Goal: Information Seeking & Learning: Learn about a topic

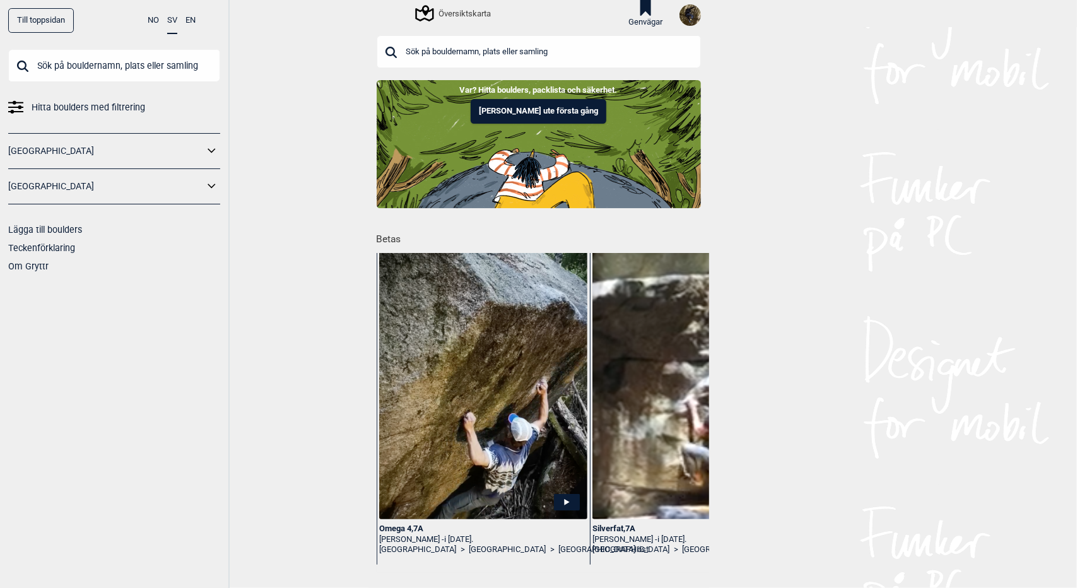
click at [532, 62] on input "text" at bounding box center [539, 51] width 324 height 33
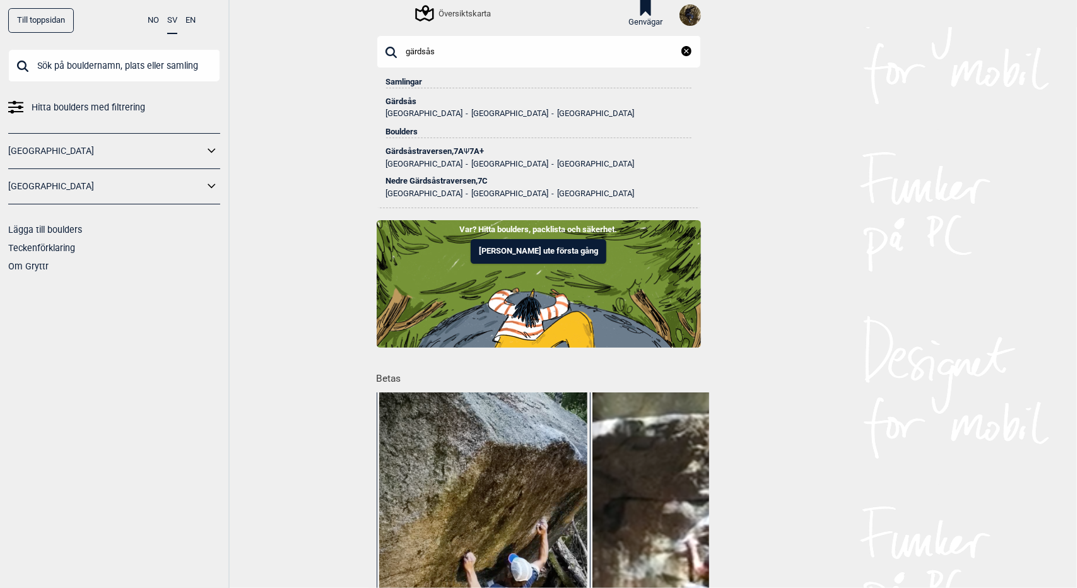
type input "gärdsås"
click at [395, 99] on div "Gärdsås" at bounding box center [538, 101] width 305 height 9
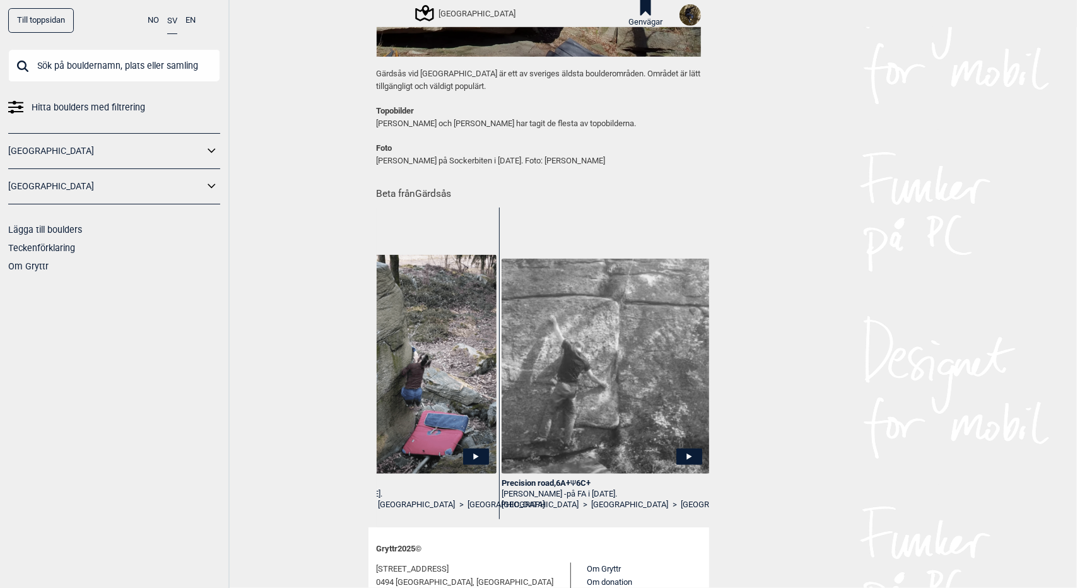
scroll to position [0, 308]
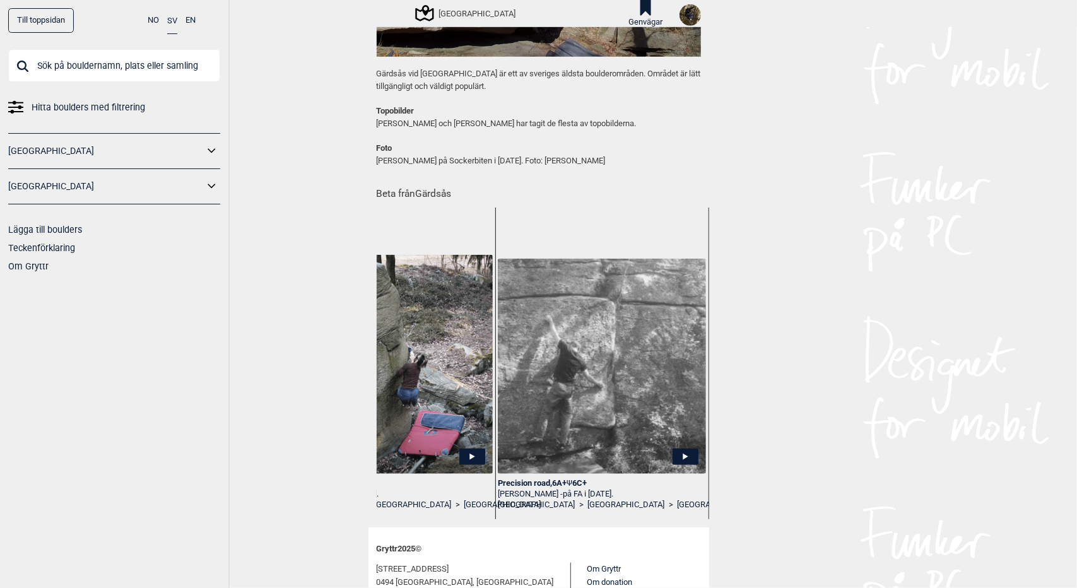
click at [534, 480] on div "Precision road , 6A+ Ψ 6C+" at bounding box center [602, 483] width 208 height 11
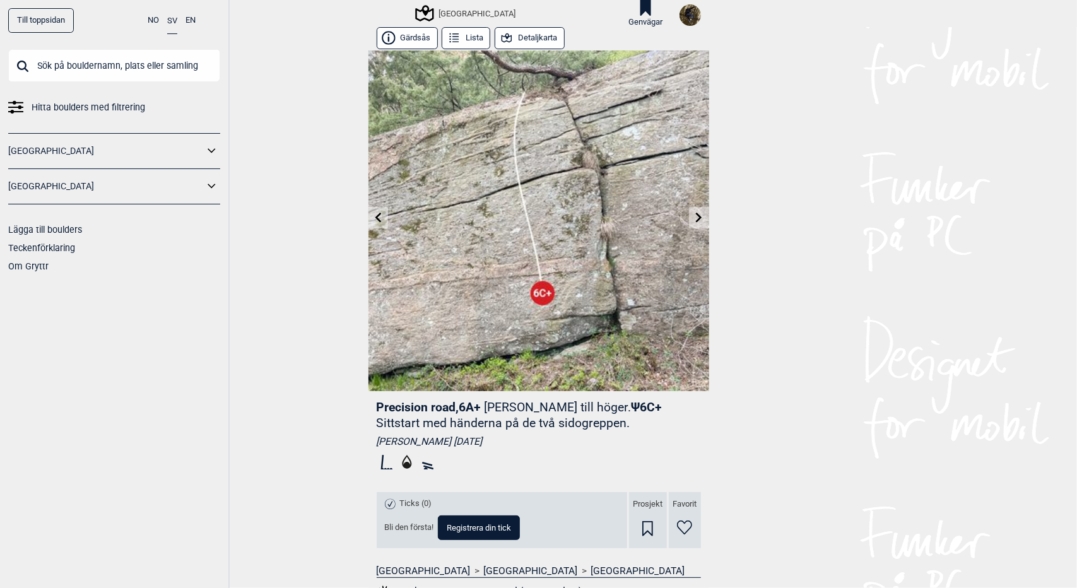
click at [521, 33] on button "Detaljkarta" at bounding box center [529, 38] width 70 height 22
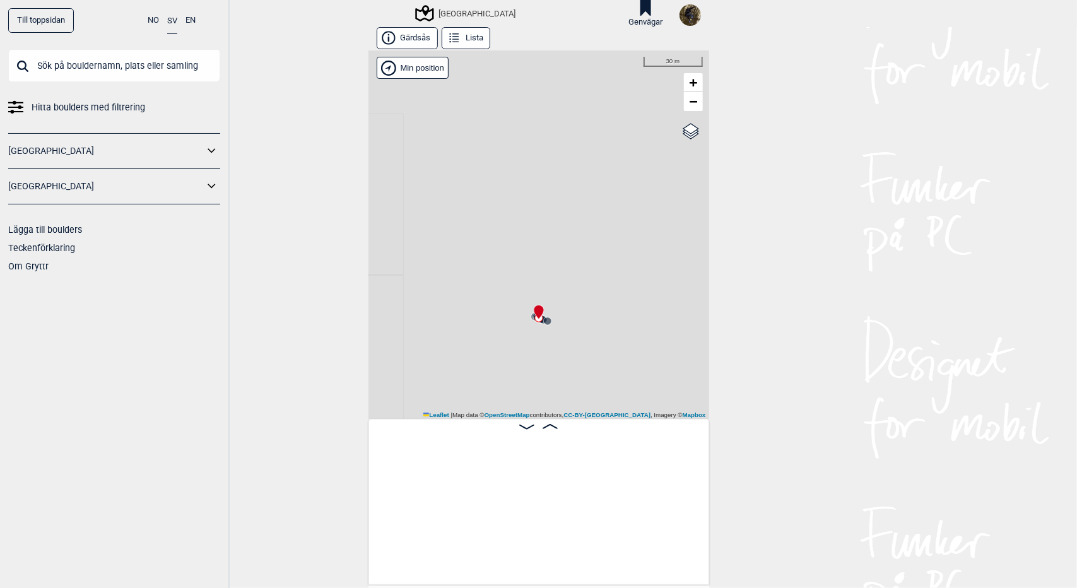
scroll to position [0, 7461]
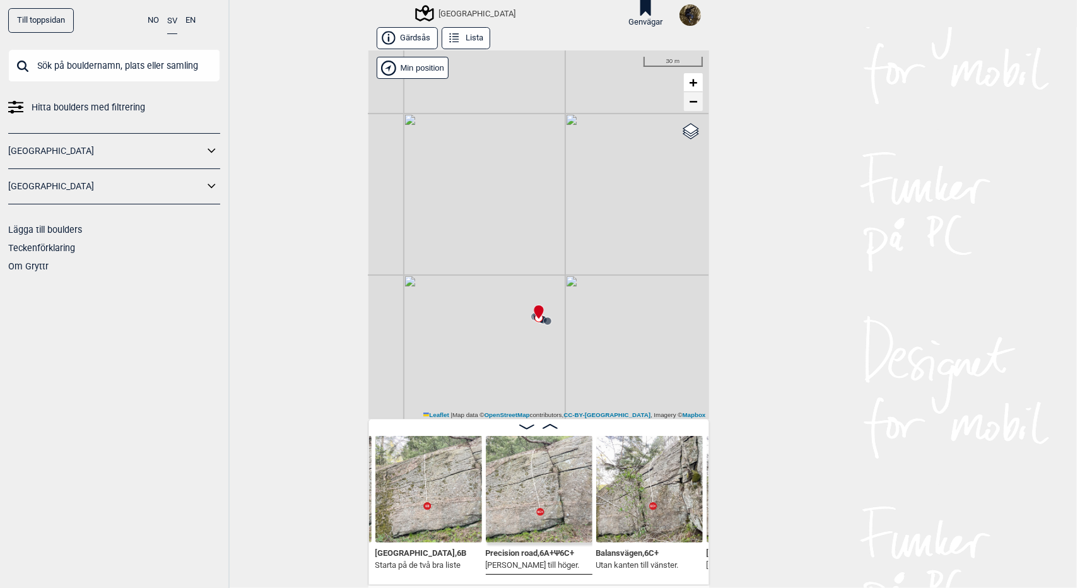
click at [693, 104] on link "−" at bounding box center [693, 101] width 19 height 19
click at [690, 85] on span "+" at bounding box center [693, 82] width 8 height 16
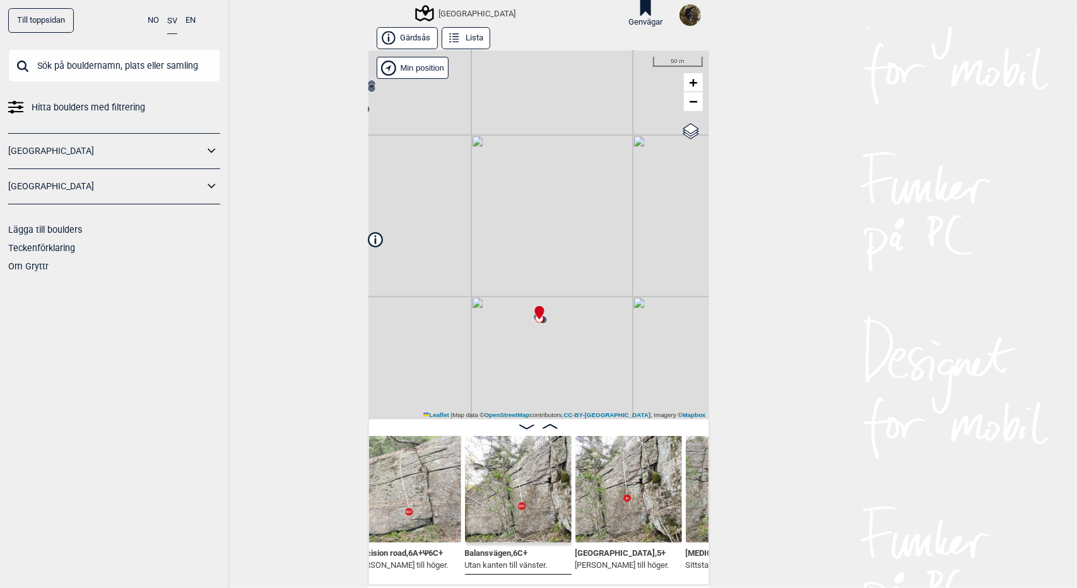
scroll to position [0, 7618]
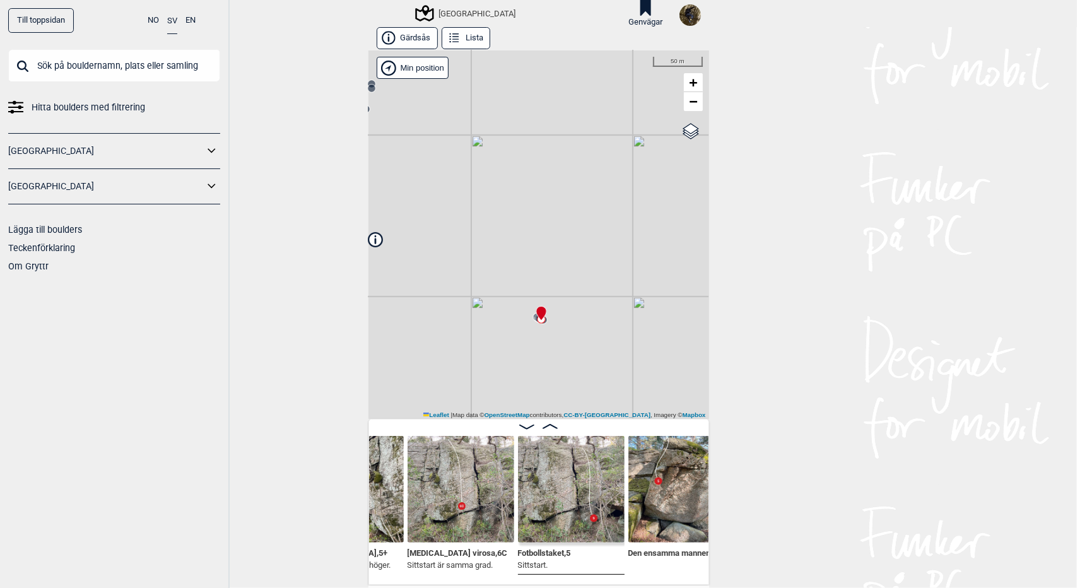
scroll to position [0, 8006]
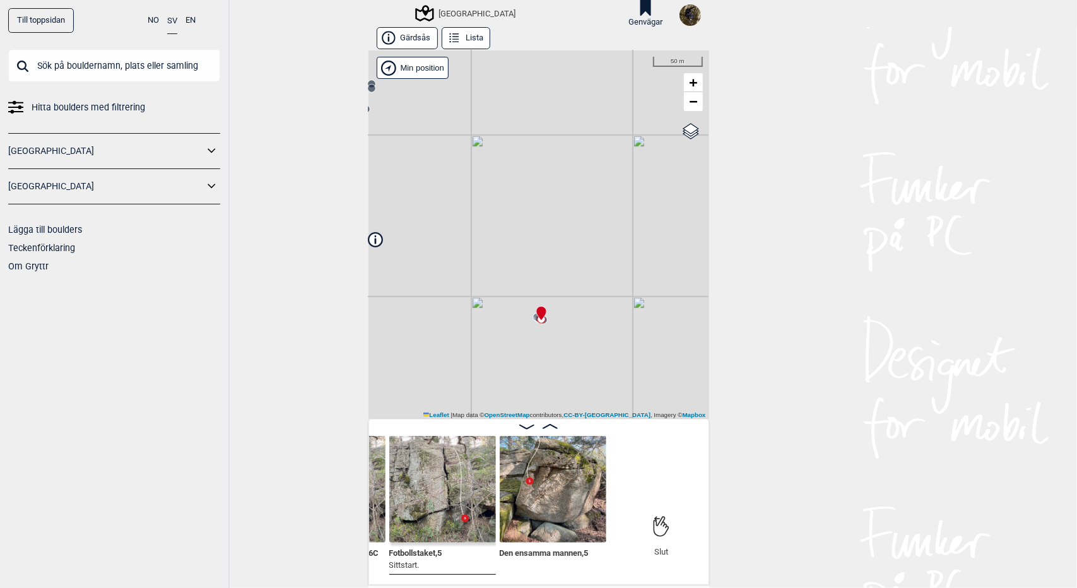
scroll to position [0, 8029]
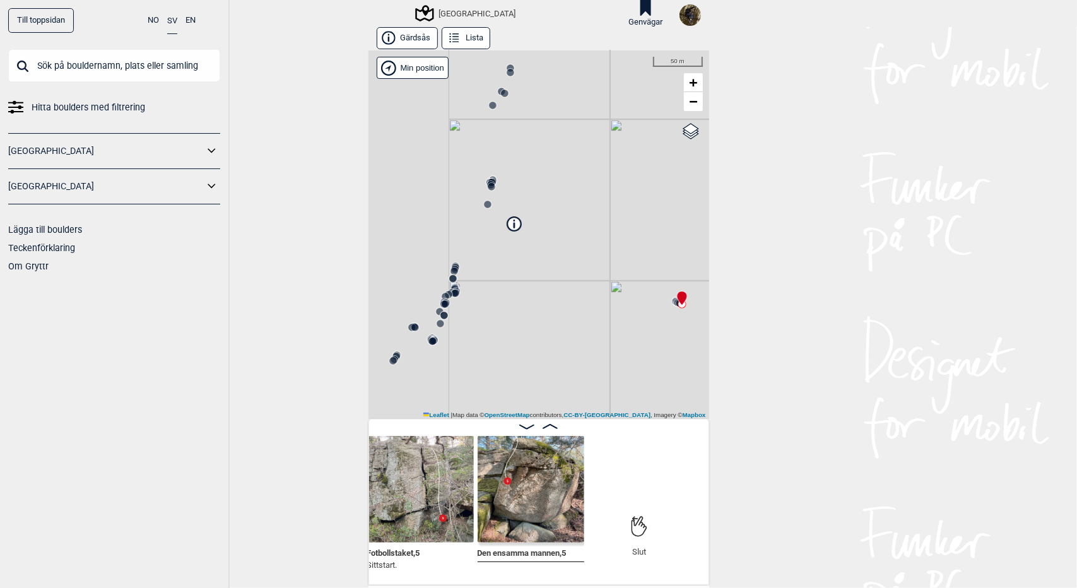
drag, startPoint x: 473, startPoint y: 344, endPoint x: 624, endPoint y: 318, distance: 153.6
click at [624, 318] on div "[GEOGRAPHIC_DATA] Brukerens posisjon" at bounding box center [538, 234] width 341 height 368
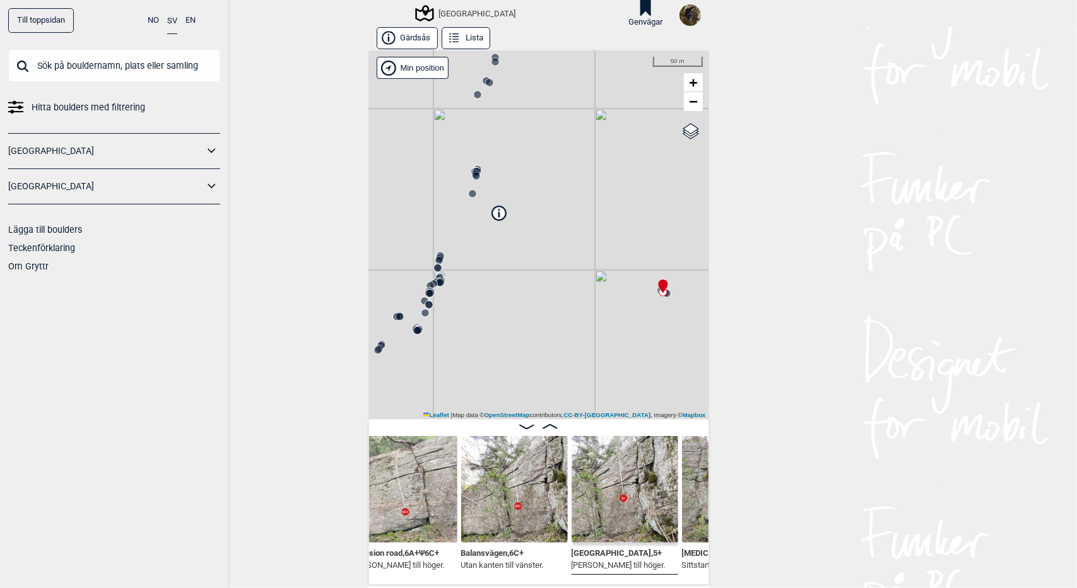
scroll to position [0, 7604]
click at [436, 279] on circle at bounding box center [440, 283] width 8 height 8
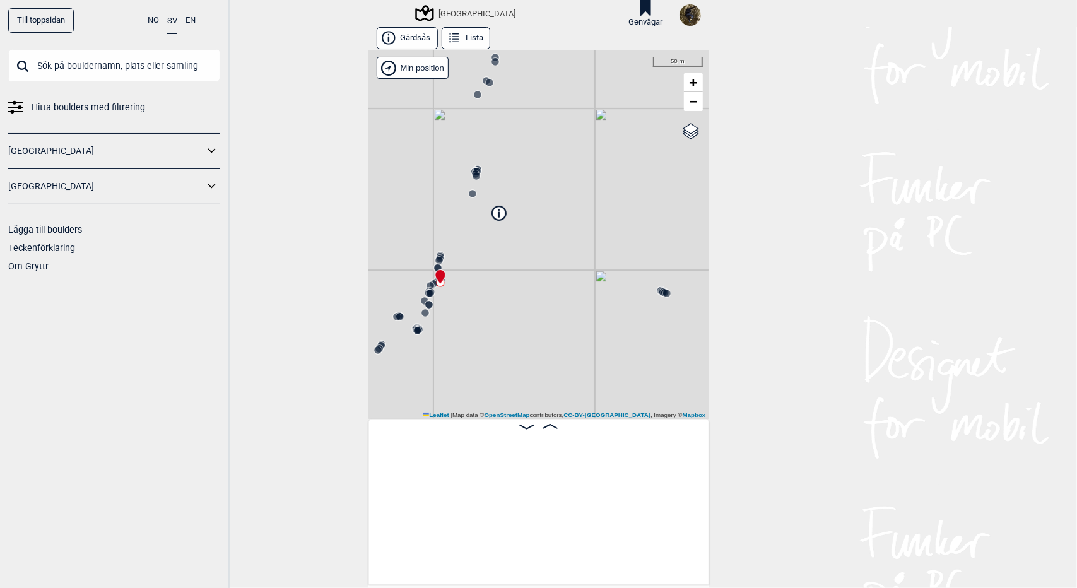
scroll to position [0, 4370]
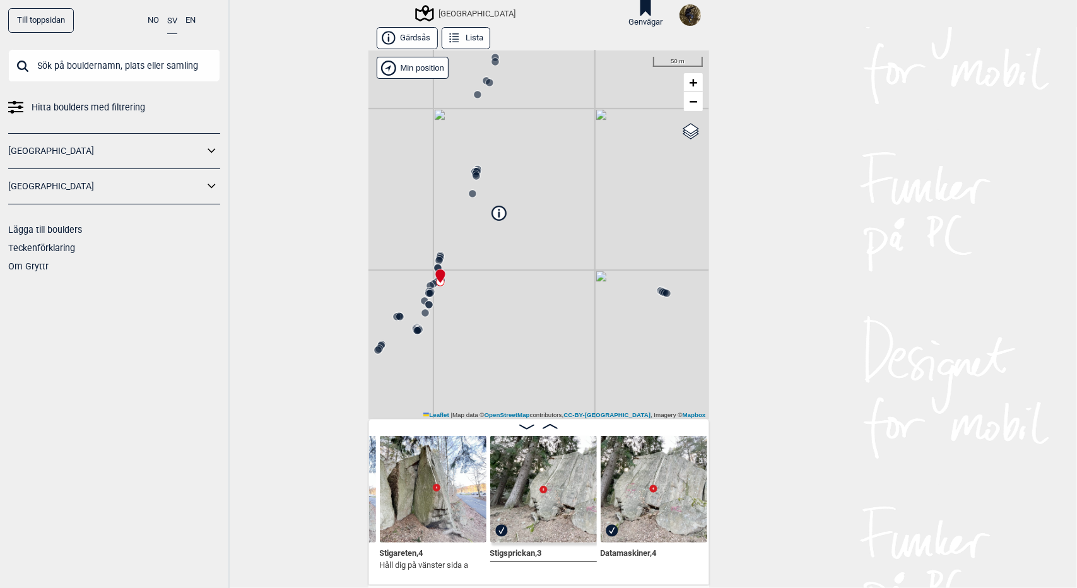
scroll to position [0, 4498]
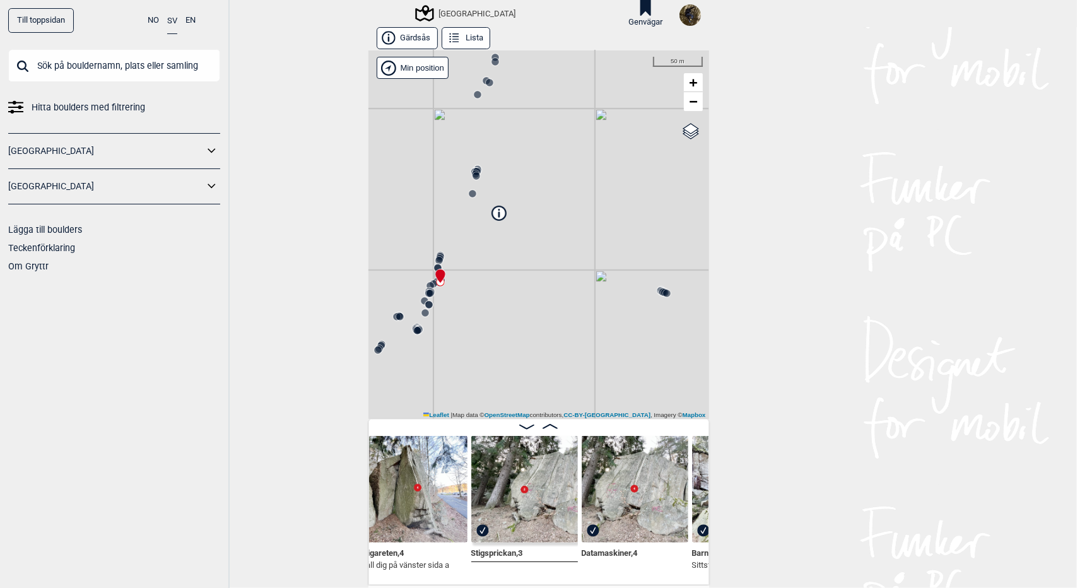
click at [548, 426] on icon at bounding box center [549, 426] width 15 height 5
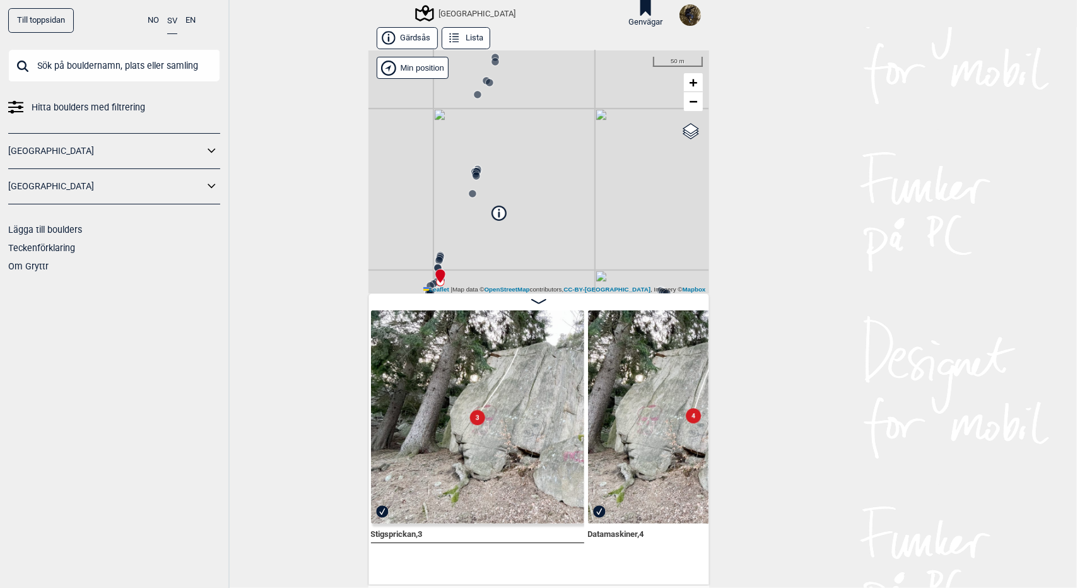
click at [504, 432] on img at bounding box center [477, 416] width 213 height 213
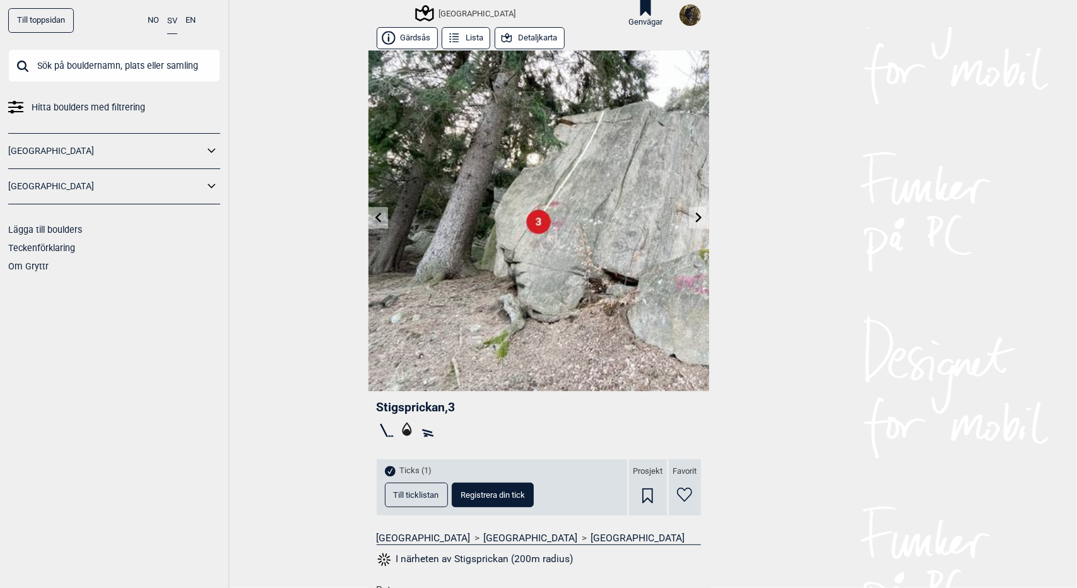
click at [399, 497] on span "Till ticklistan" at bounding box center [416, 495] width 45 height 8
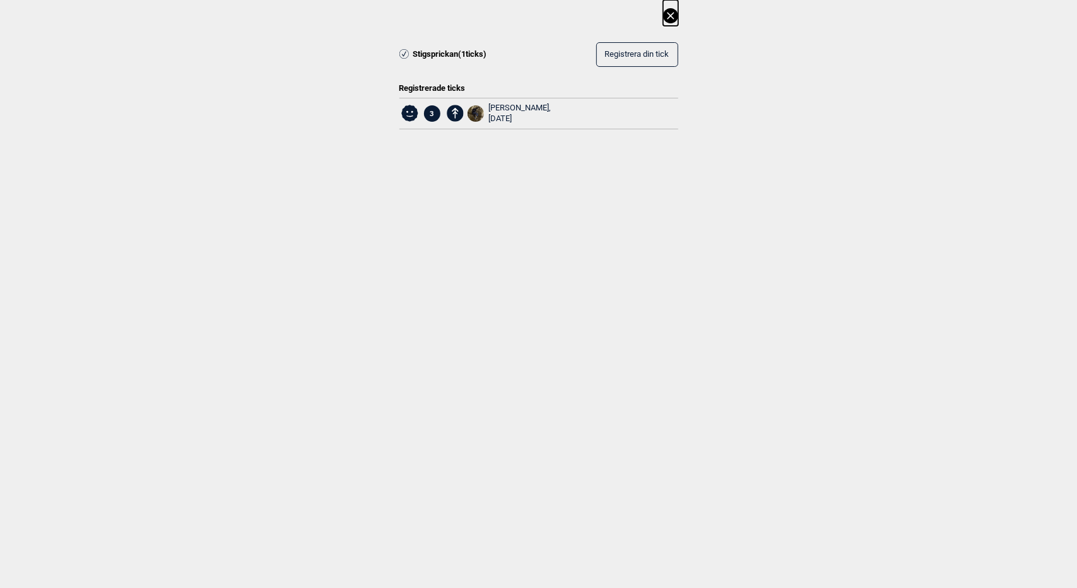
click at [670, 16] on icon at bounding box center [670, 15] width 7 height 7
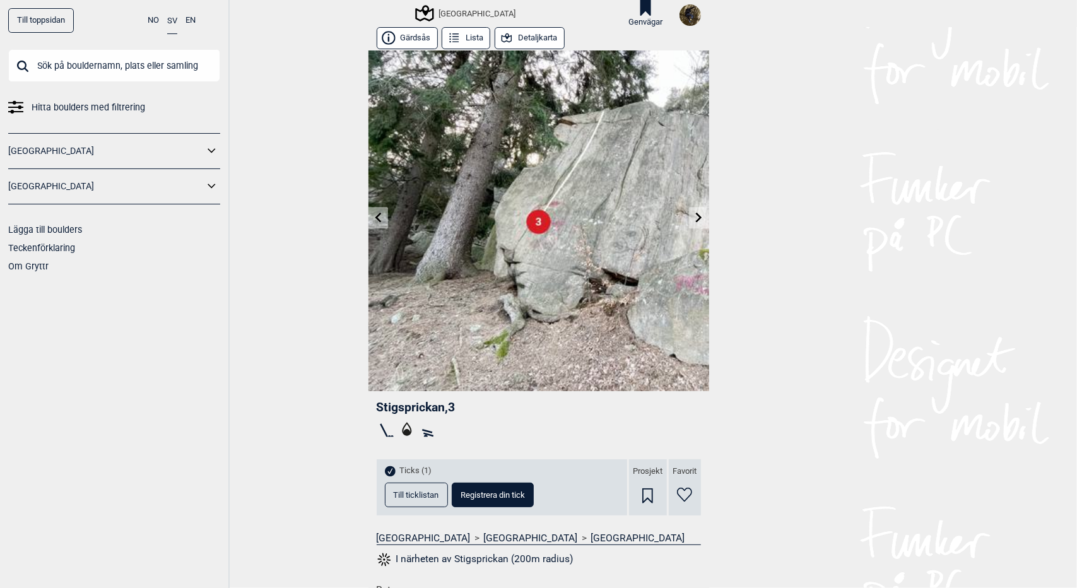
click at [535, 35] on button "Detaljkarta" at bounding box center [529, 38] width 70 height 22
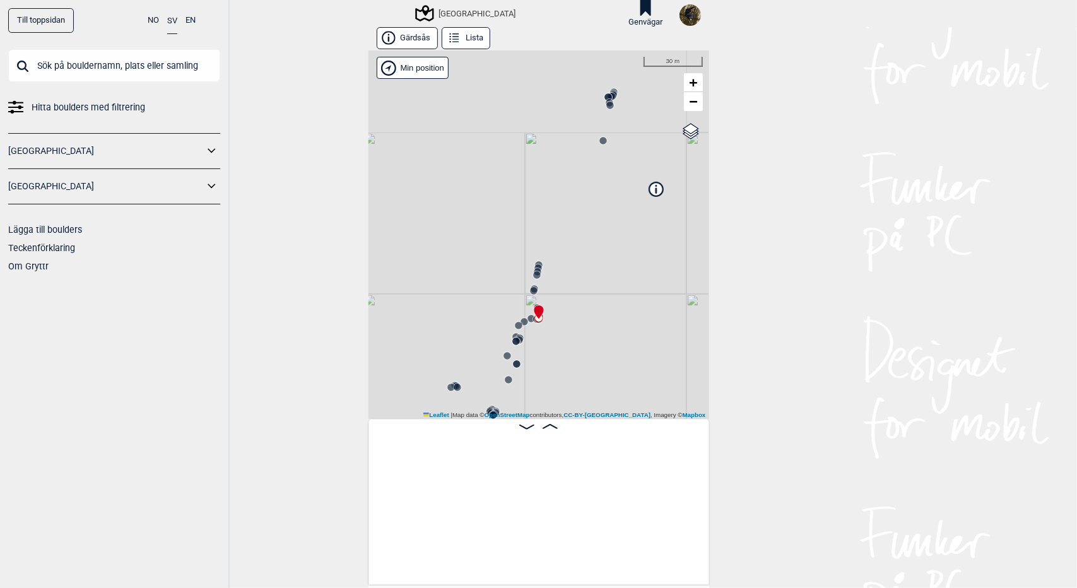
scroll to position [0, 4476]
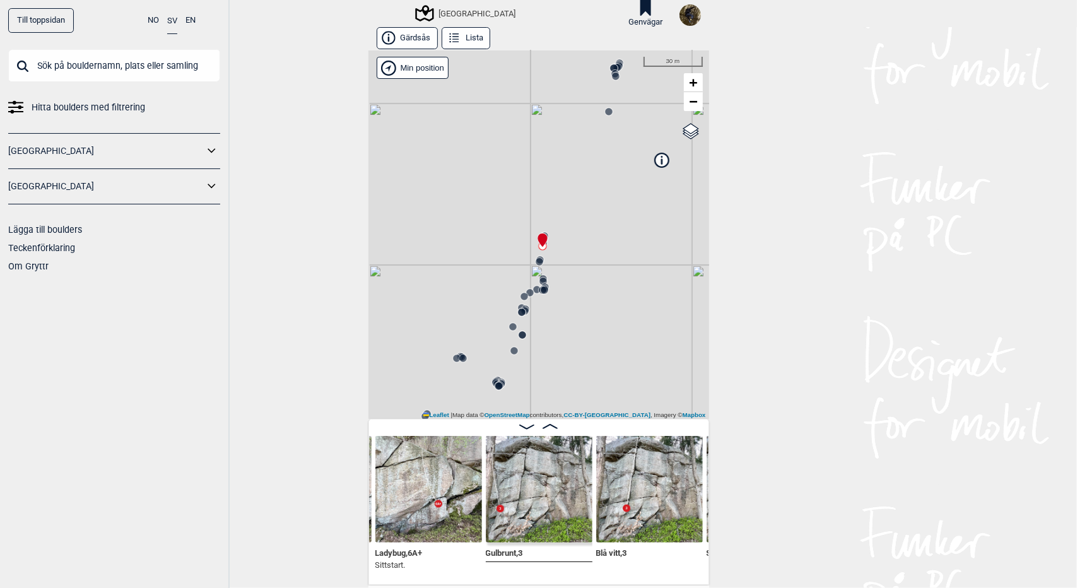
drag, startPoint x: 455, startPoint y: 292, endPoint x: 466, endPoint y: 230, distance: 63.5
click at [466, 230] on div "[GEOGRAPHIC_DATA]" at bounding box center [538, 234] width 341 height 368
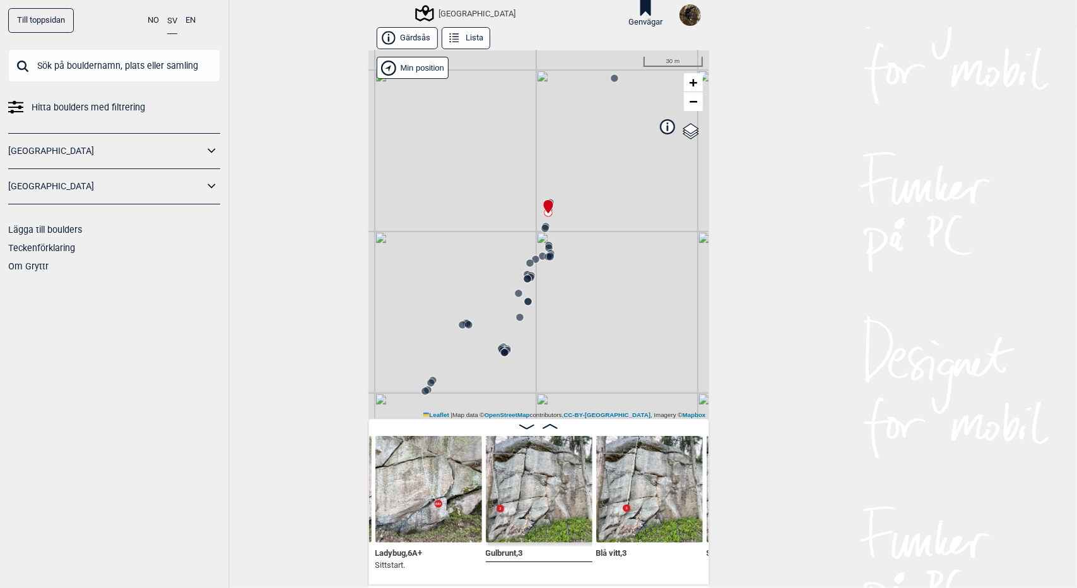
click at [517, 501] on img at bounding box center [539, 489] width 107 height 107
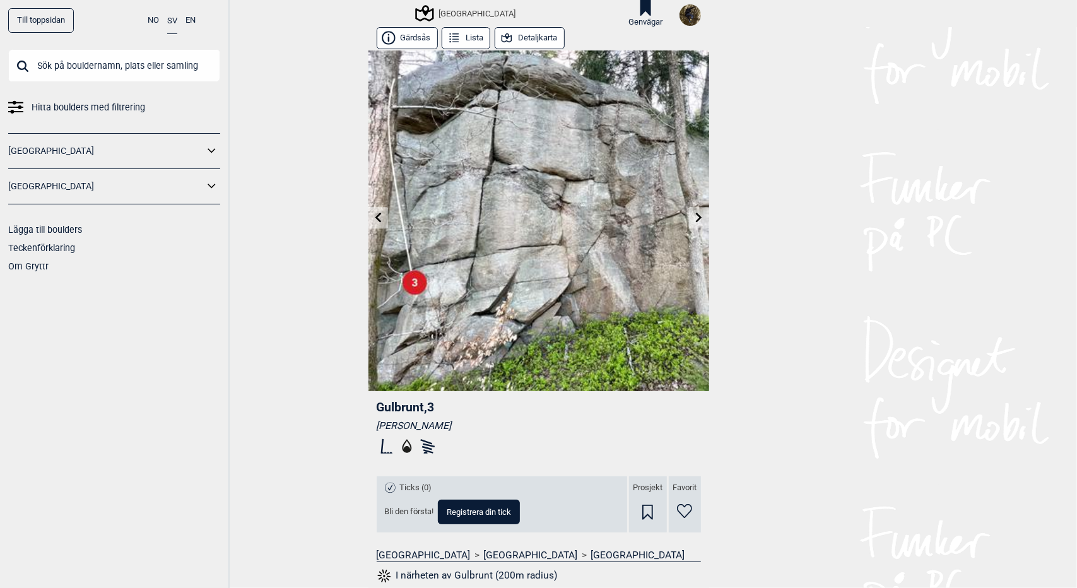
click at [525, 38] on button "Detaljkarta" at bounding box center [529, 38] width 70 height 22
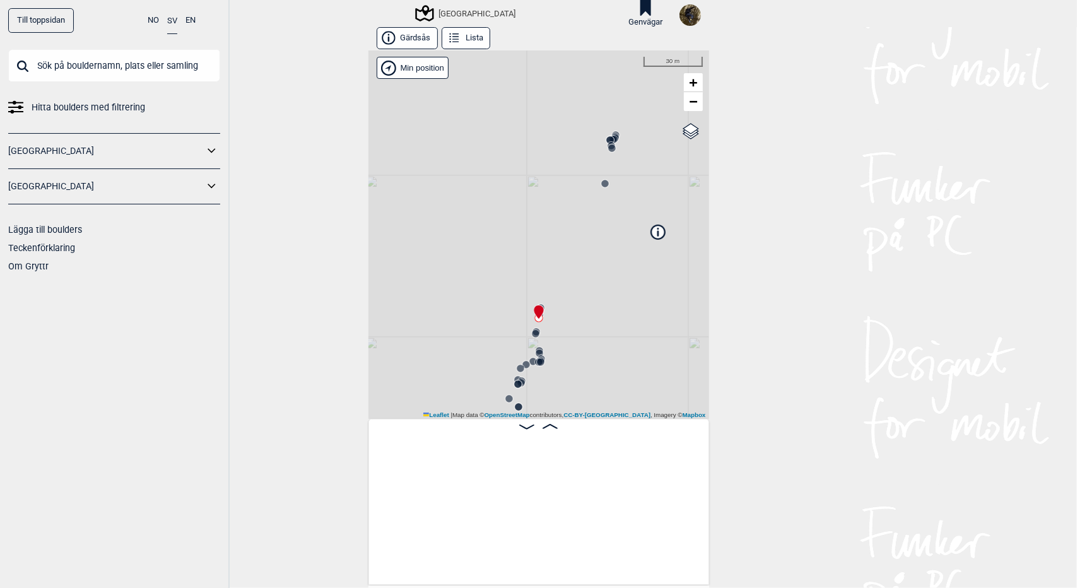
scroll to position [0, 5116]
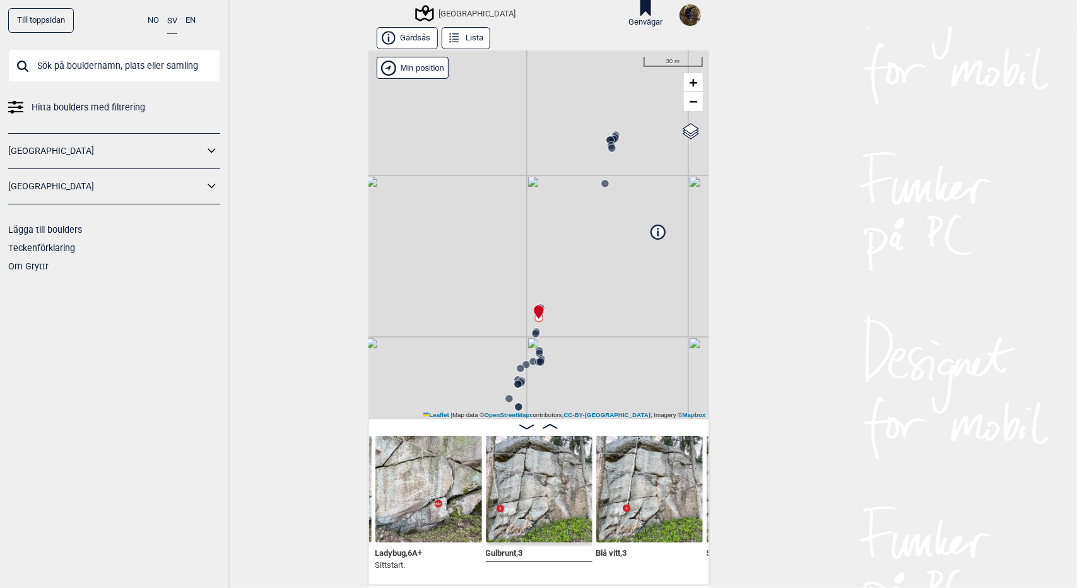
click at [505, 522] on img at bounding box center [539, 489] width 107 height 107
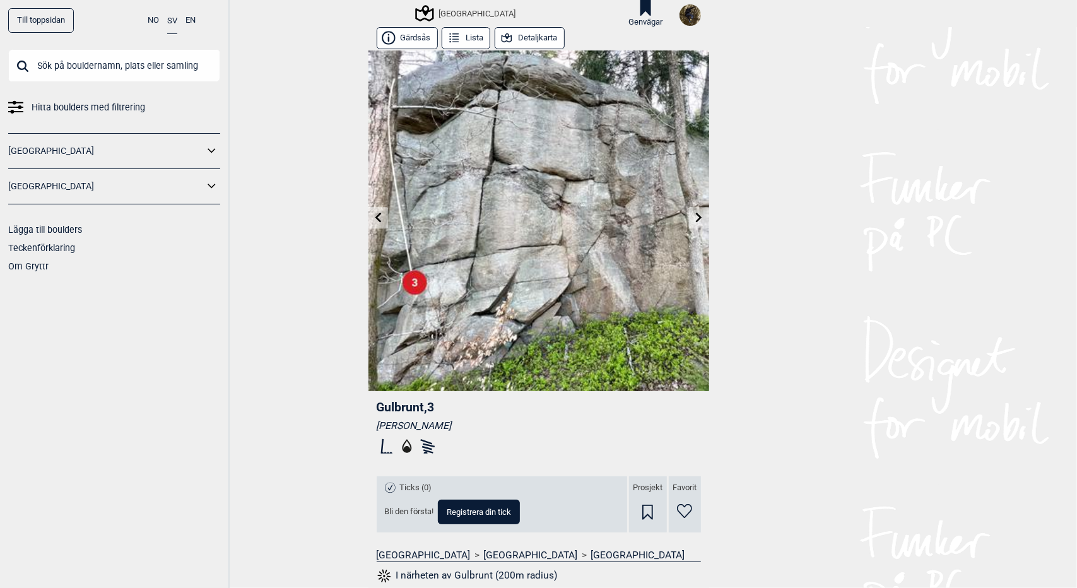
click at [689, 228] on link at bounding box center [699, 218] width 20 height 21
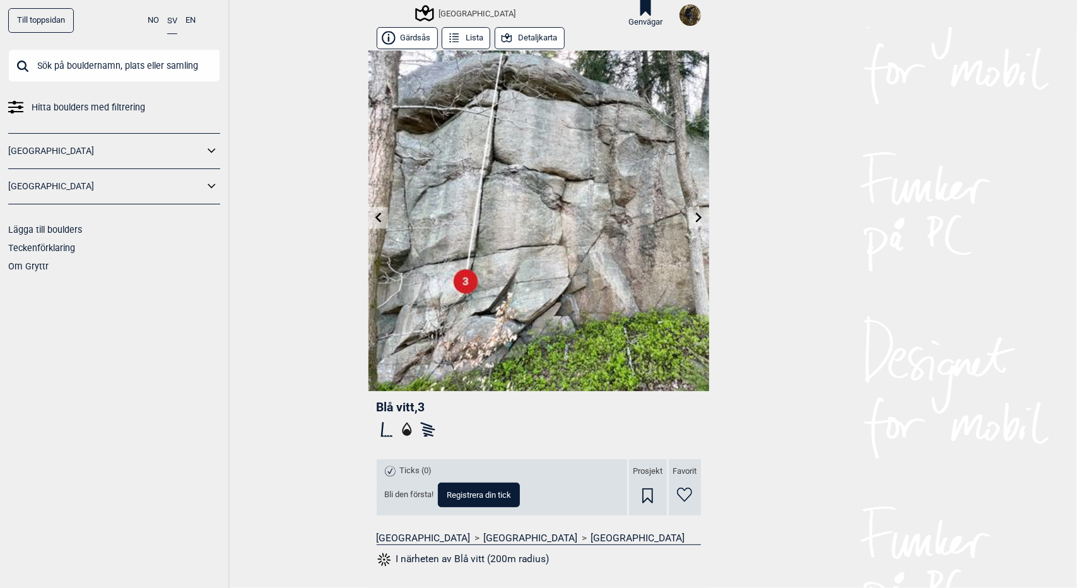
click at [423, 428] on rect at bounding box center [429, 428] width 13 height 4
click at [424, 435] on div "Blå vitt , 3" at bounding box center [539, 421] width 324 height 44
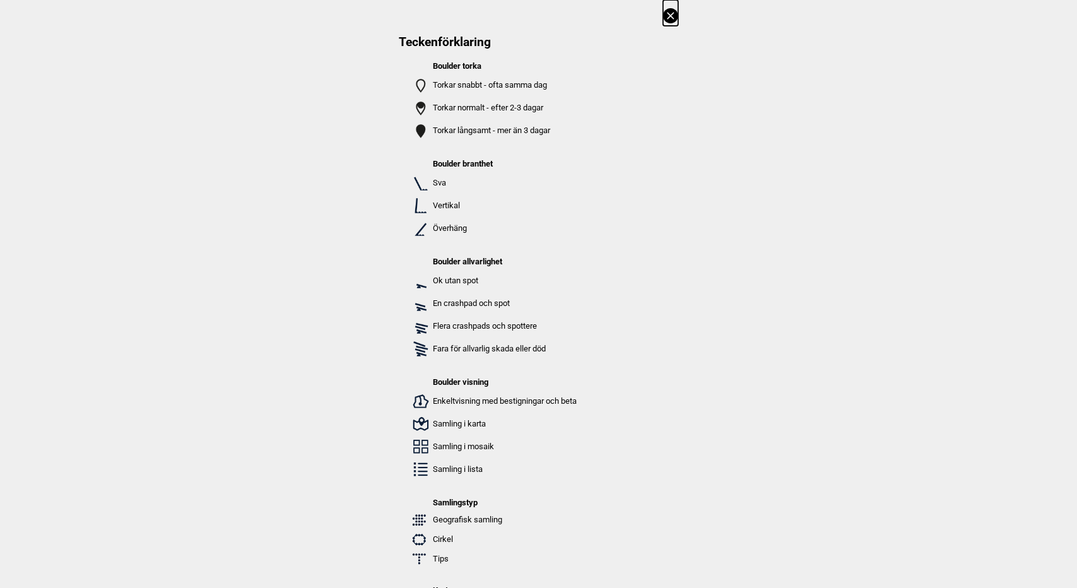
scroll to position [19, 0]
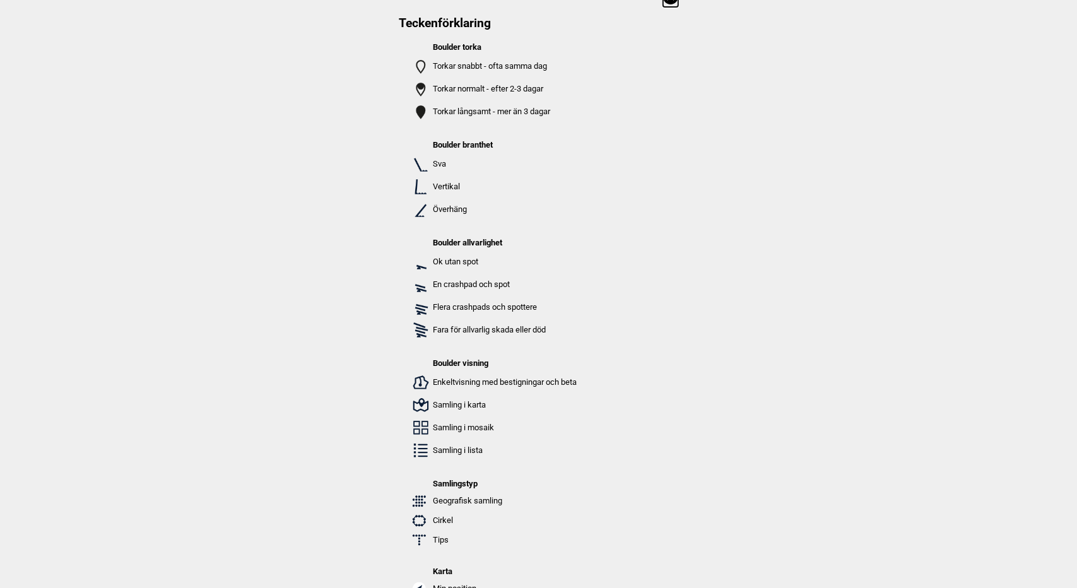
click at [438, 327] on p "Fara för allvarlig skada eller död" at bounding box center [505, 330] width 144 height 13
drag, startPoint x: 438, startPoint y: 327, endPoint x: 546, endPoint y: 324, distance: 107.9
click at [546, 324] on p "Fara för allvarlig skada eller död" at bounding box center [505, 330] width 144 height 13
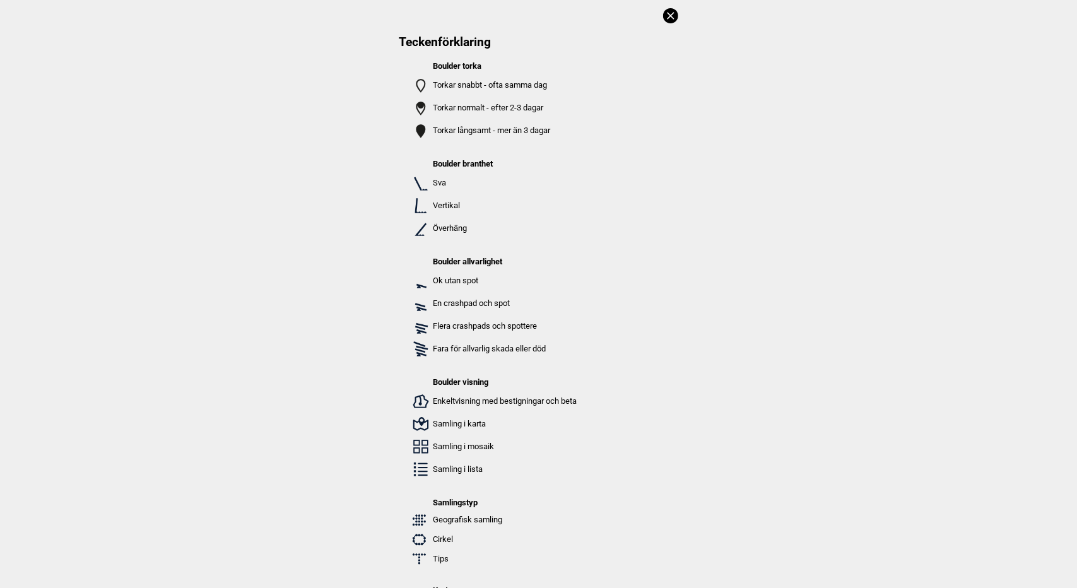
click at [667, 16] on icon at bounding box center [670, 15] width 7 height 7
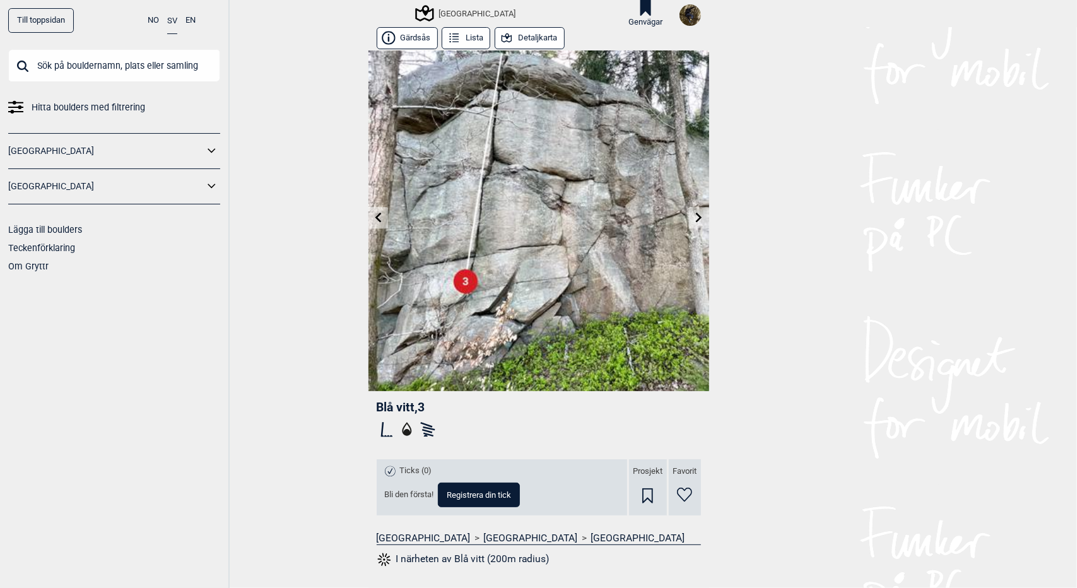
click at [529, 38] on button "Detaljkarta" at bounding box center [529, 38] width 70 height 22
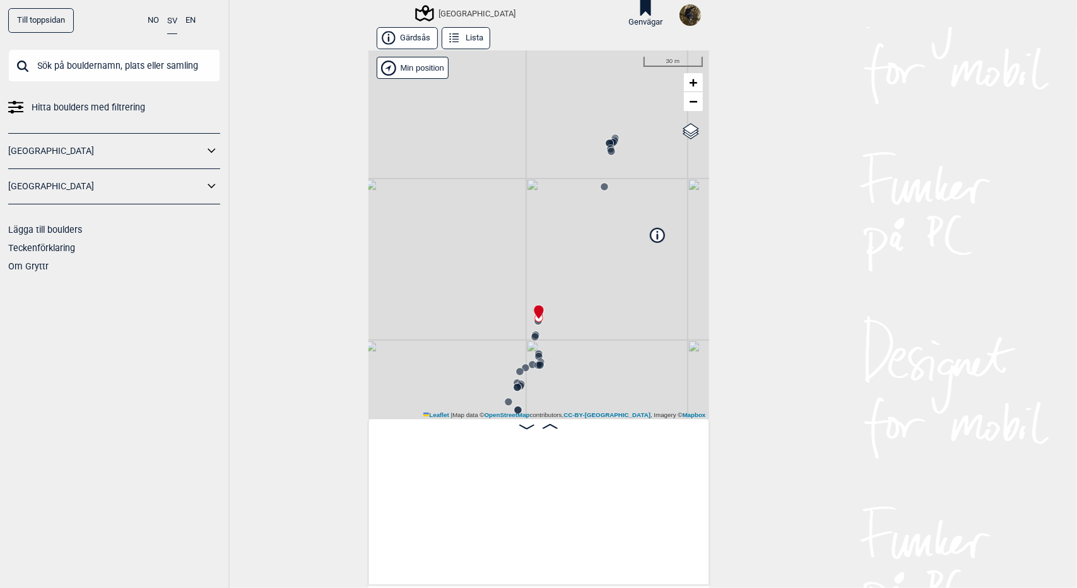
scroll to position [0, 5222]
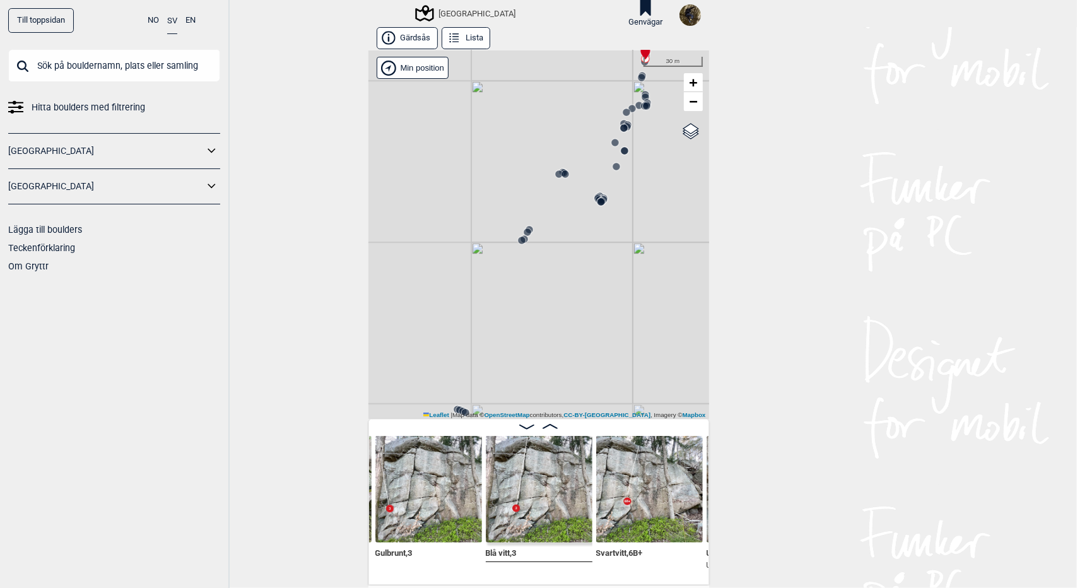
drag, startPoint x: 456, startPoint y: 320, endPoint x: 566, endPoint y: 57, distance: 285.2
click at [566, 57] on div "[GEOGRAPHIC_DATA]" at bounding box center [538, 234] width 341 height 368
drag, startPoint x: 459, startPoint y: 320, endPoint x: 537, endPoint y: 196, distance: 146.3
click at [537, 196] on div "[GEOGRAPHIC_DATA]" at bounding box center [538, 234] width 341 height 368
click at [543, 281] on icon at bounding box center [548, 284] width 10 height 10
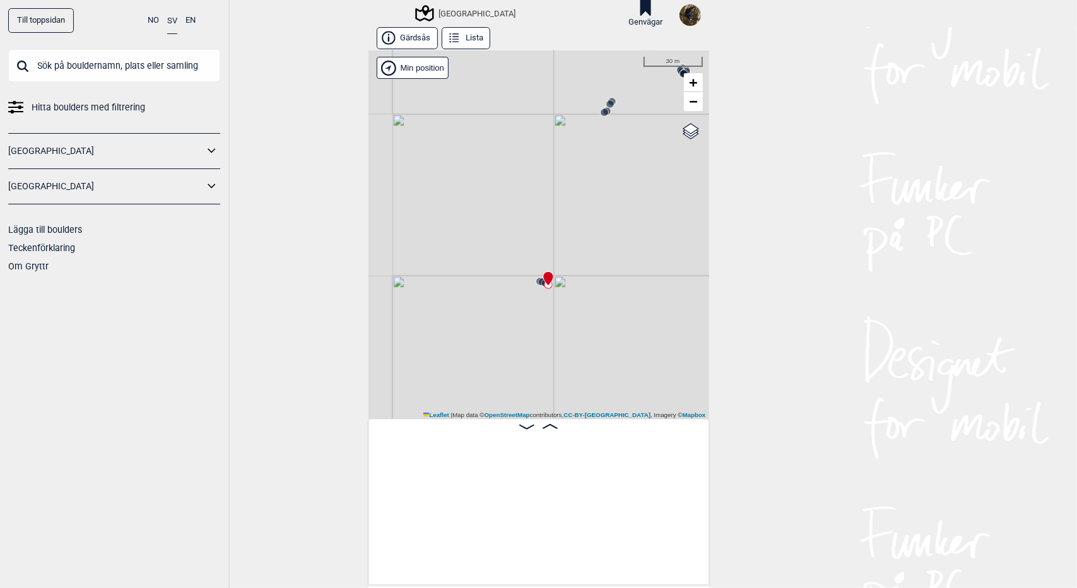
scroll to position [0, 959]
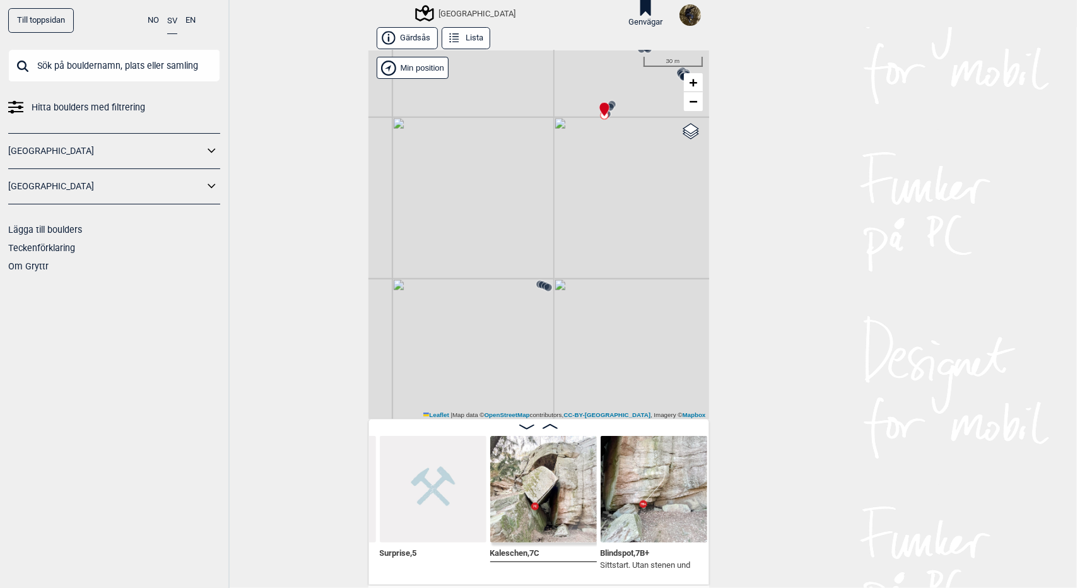
scroll to position [0, 1066]
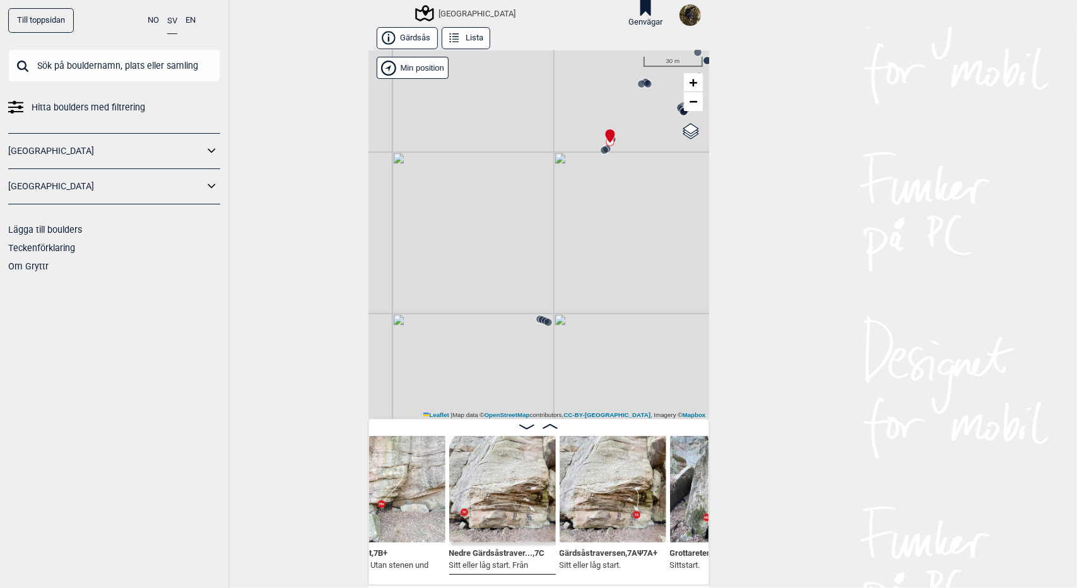
scroll to position [9, 0]
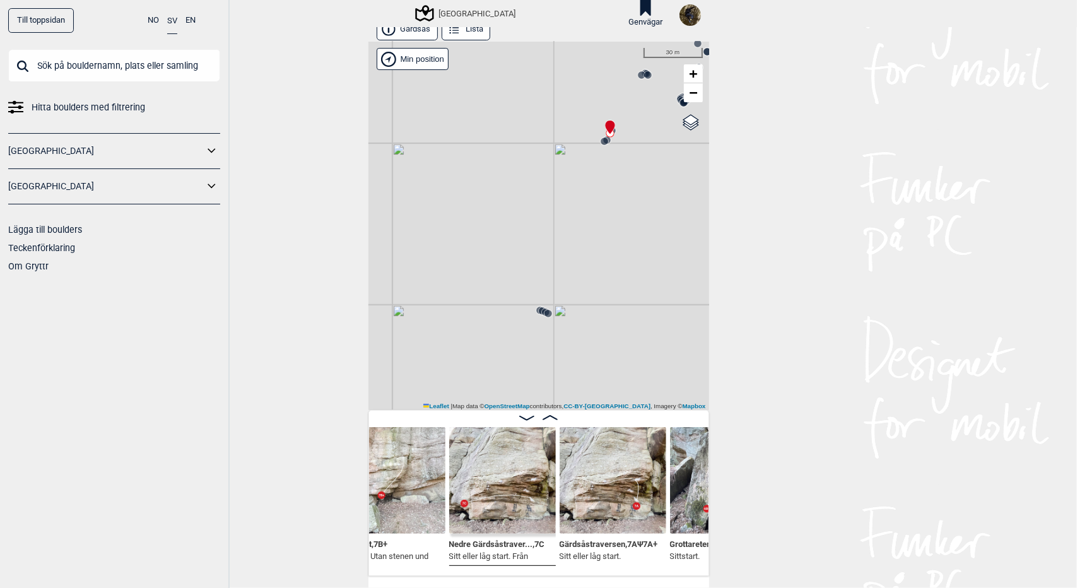
scroll to position [0, 1442]
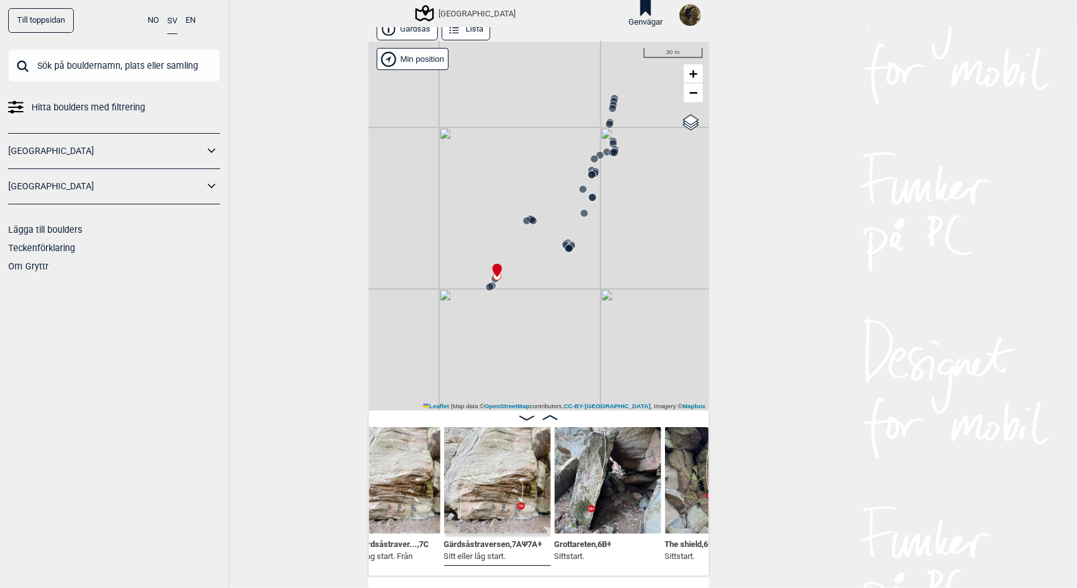
drag, startPoint x: 634, startPoint y: 202, endPoint x: 500, endPoint y: 365, distance: 211.0
click at [500, 365] on div "[GEOGRAPHIC_DATA] Brukerens posisjon" at bounding box center [538, 226] width 341 height 368
click at [549, 276] on div "[GEOGRAPHIC_DATA] Brukerens posisjon" at bounding box center [538, 226] width 341 height 368
click at [510, 238] on circle at bounding box center [514, 241] width 8 height 8
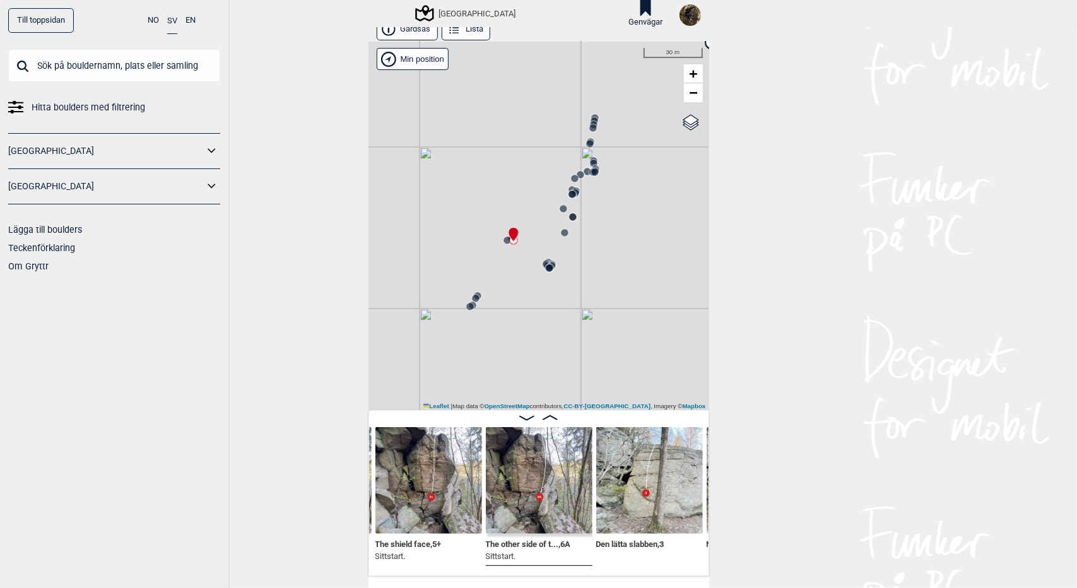
scroll to position [0, 1849]
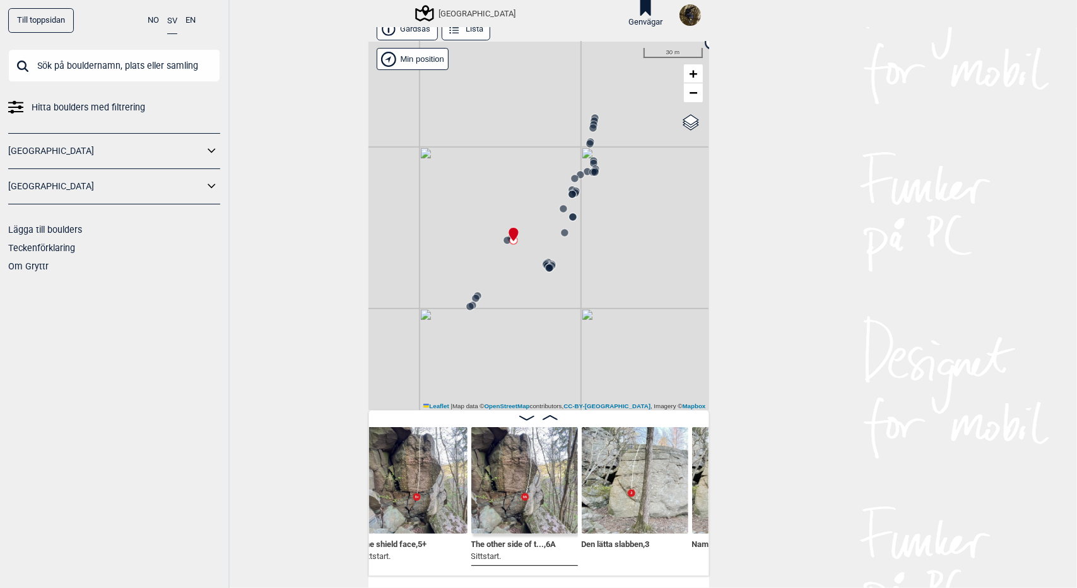
scroll to position [0, 1857]
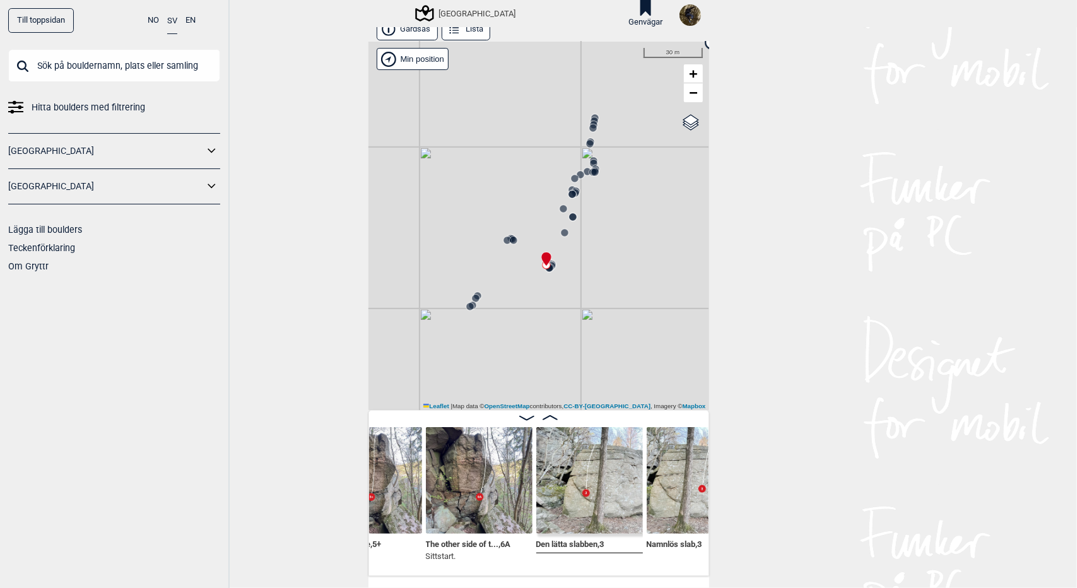
scroll to position [0, 1961]
